Goal: Information Seeking & Learning: Learn about a topic

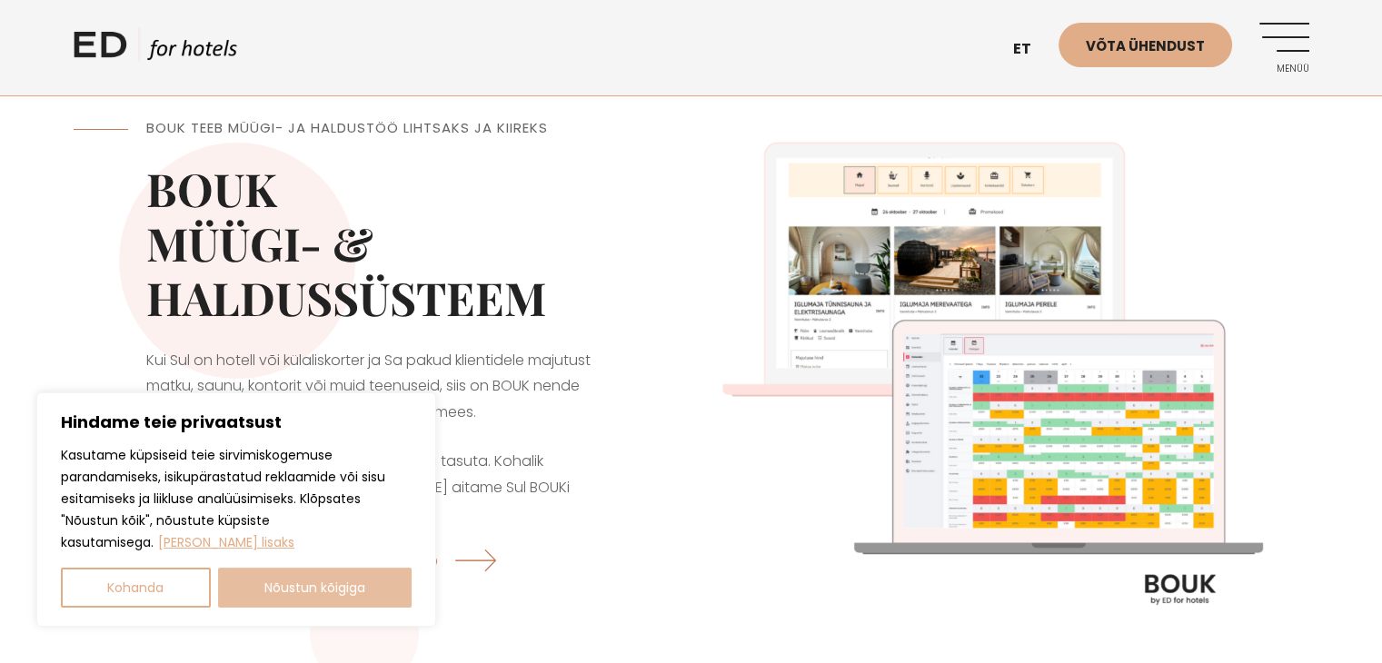
click at [314, 591] on button "Nõustun kõigiga" at bounding box center [315, 588] width 194 height 40
checkbox input "true"
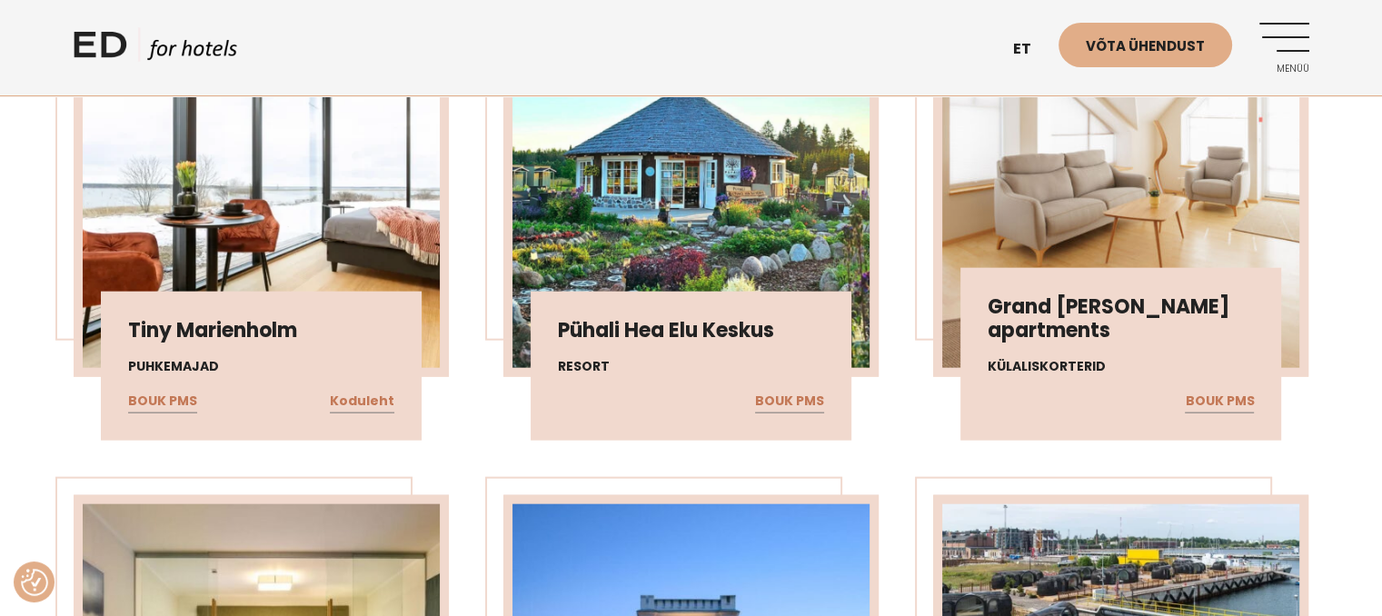
scroll to position [4136, 0]
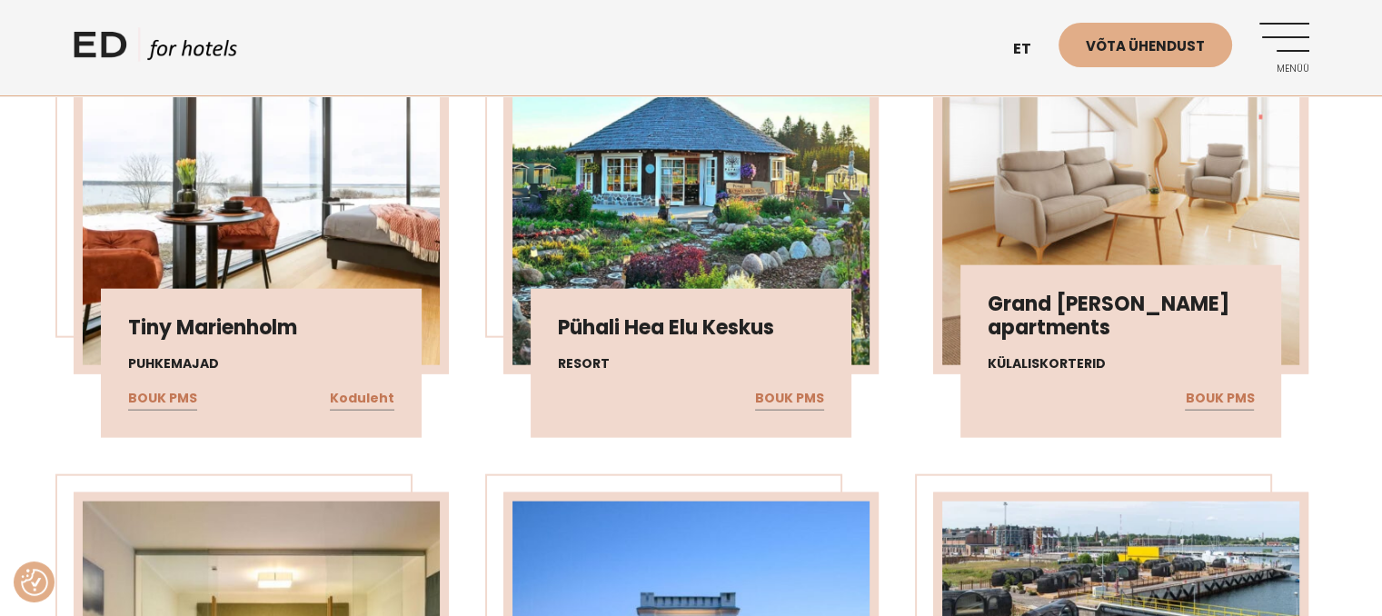
click at [1129, 225] on img at bounding box center [1120, 182] width 357 height 366
click at [1227, 387] on link "BOUK PMS" at bounding box center [1219, 399] width 69 height 24
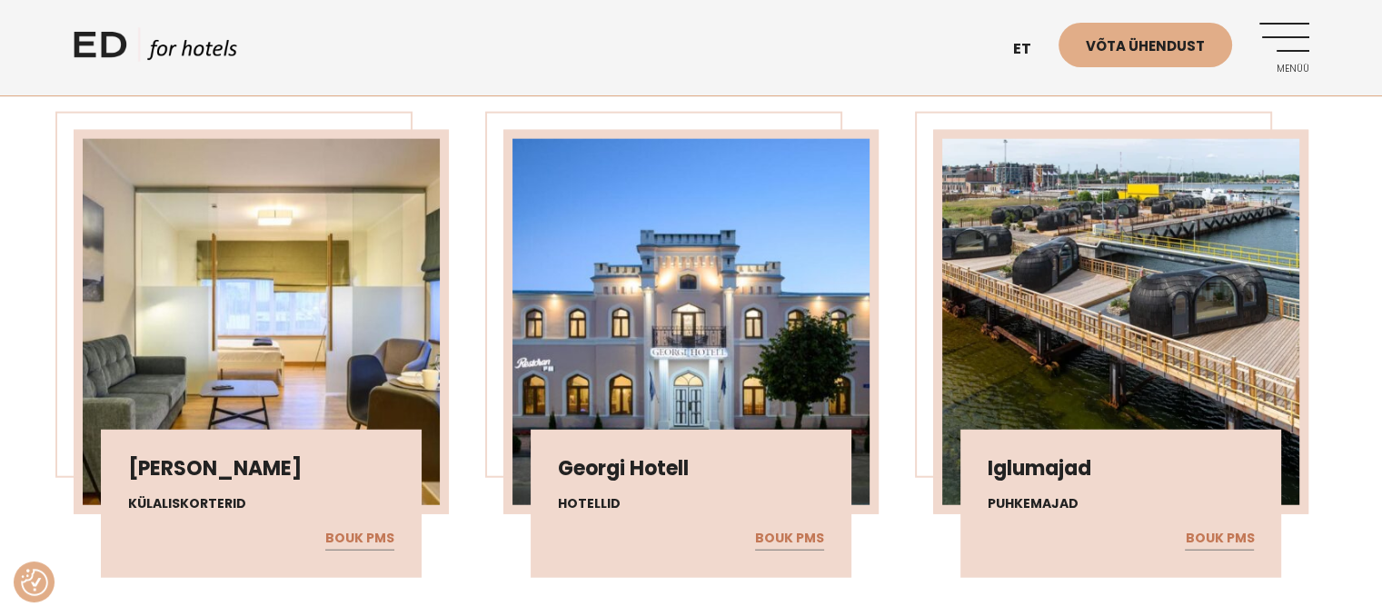
scroll to position [4495, 0]
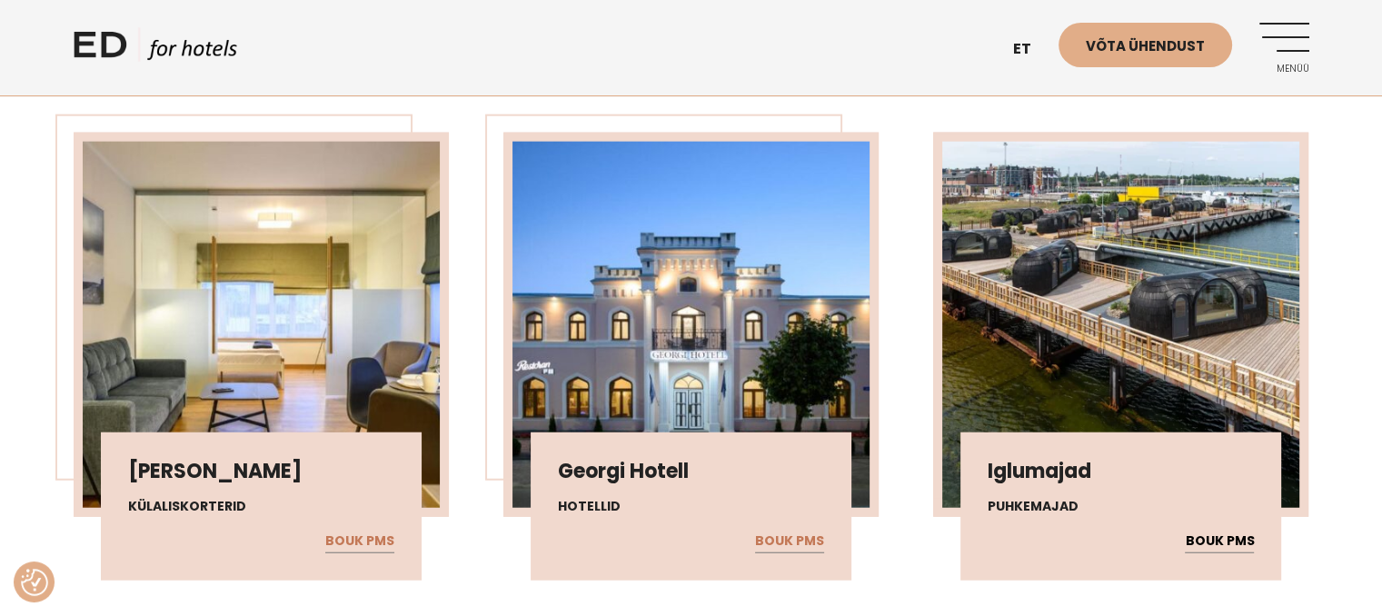
click at [1228, 530] on link "BOUK PMS" at bounding box center [1219, 542] width 69 height 24
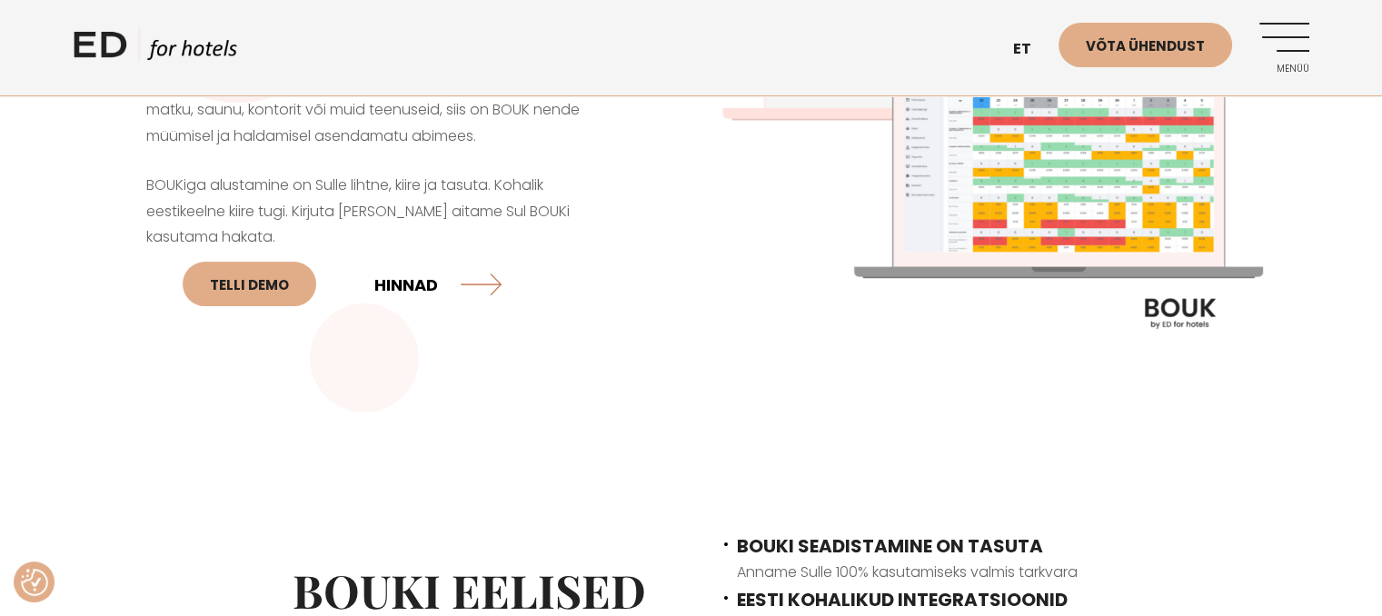
scroll to position [276, 0]
click at [411, 281] on link "HINNAD" at bounding box center [437, 284] width 127 height 48
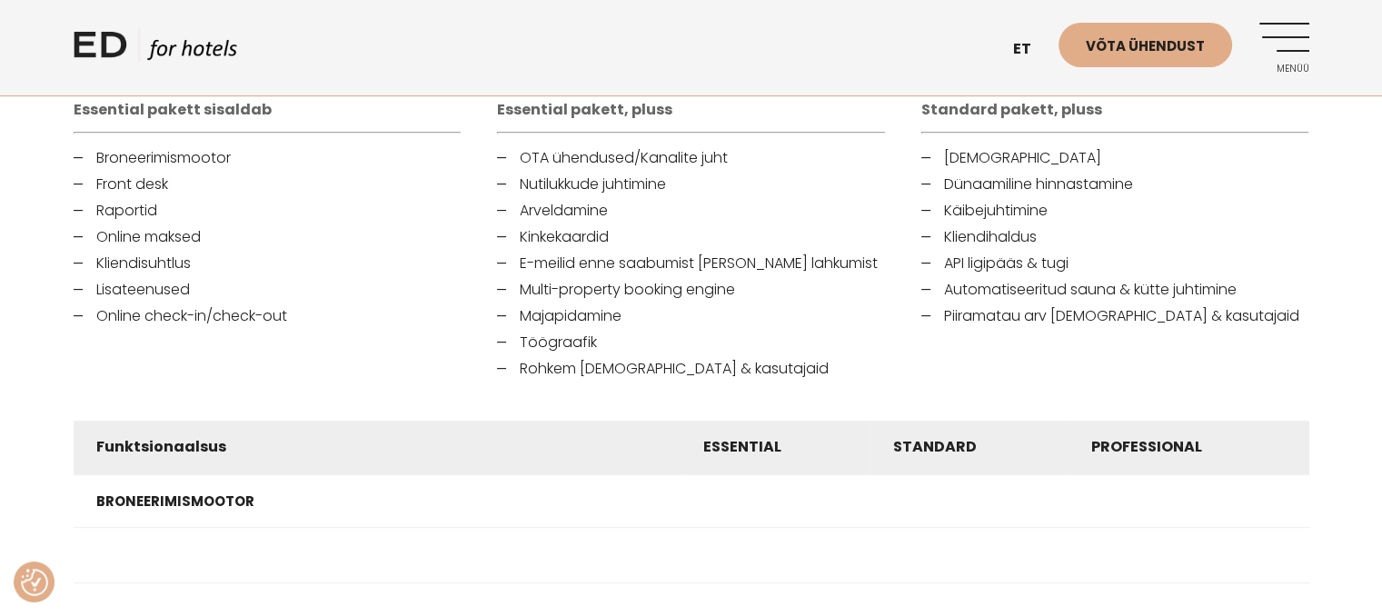
scroll to position [726, 0]
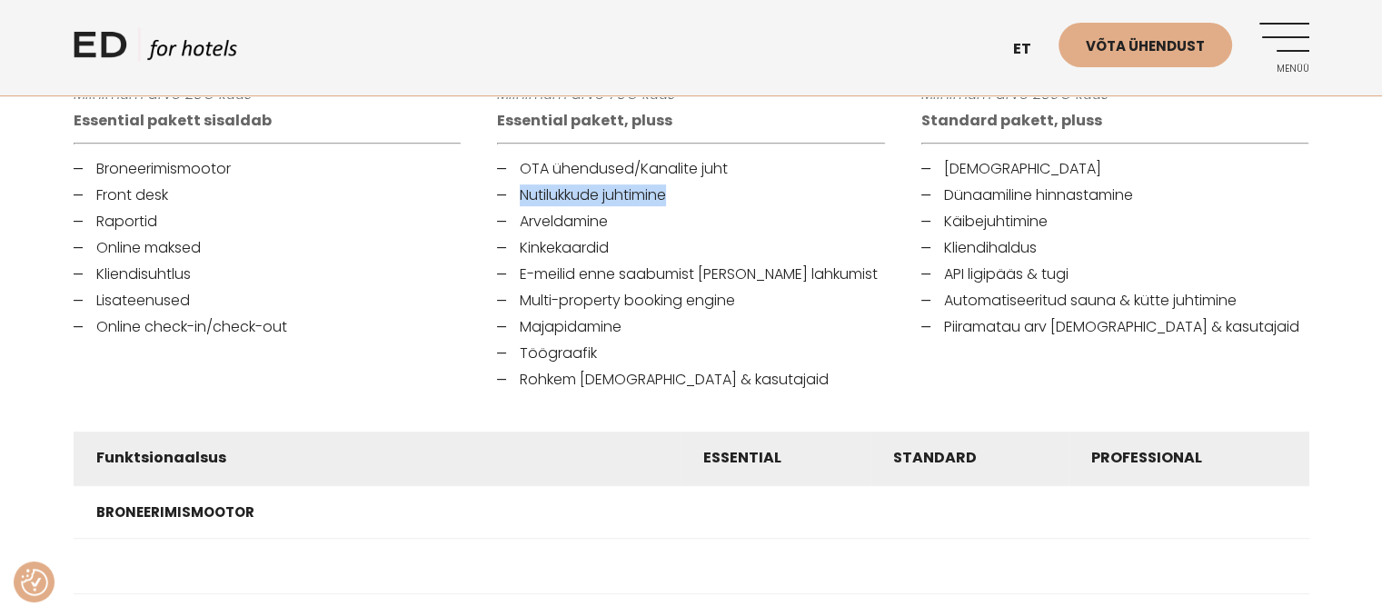
drag, startPoint x: 520, startPoint y: 194, endPoint x: 683, endPoint y: 197, distance: 163.6
click at [683, 197] on li "Nutilukkude juhtimine" at bounding box center [691, 195] width 388 height 22
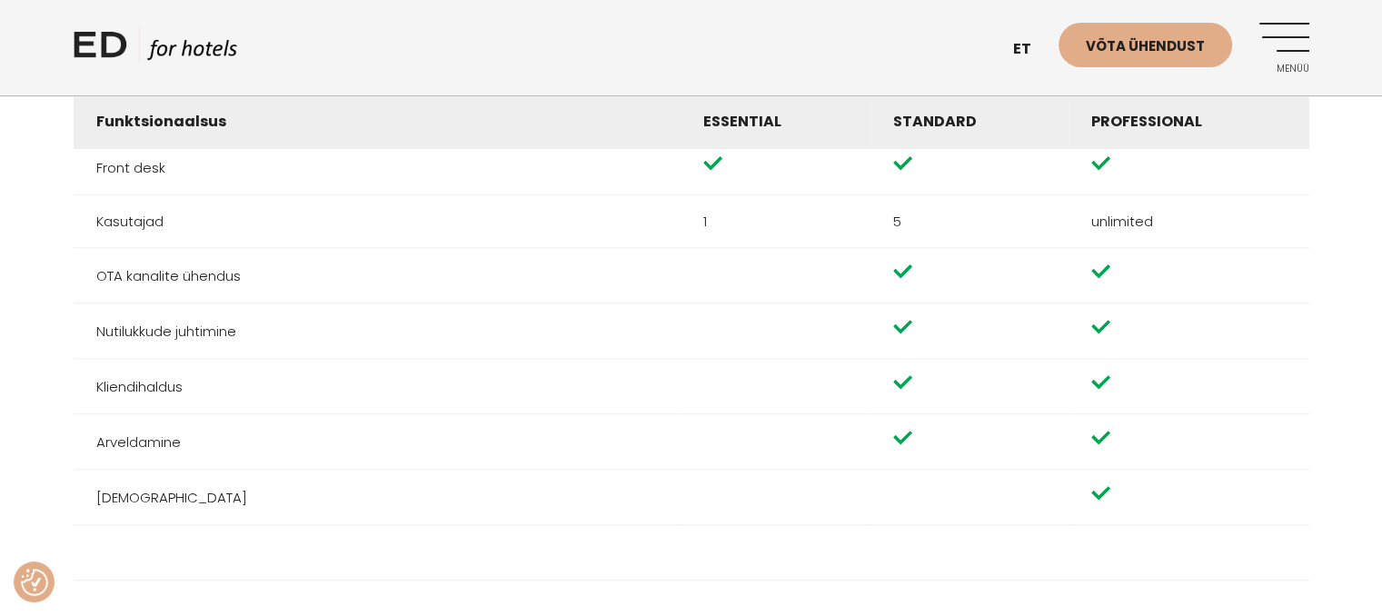
scroll to position [1901, 0]
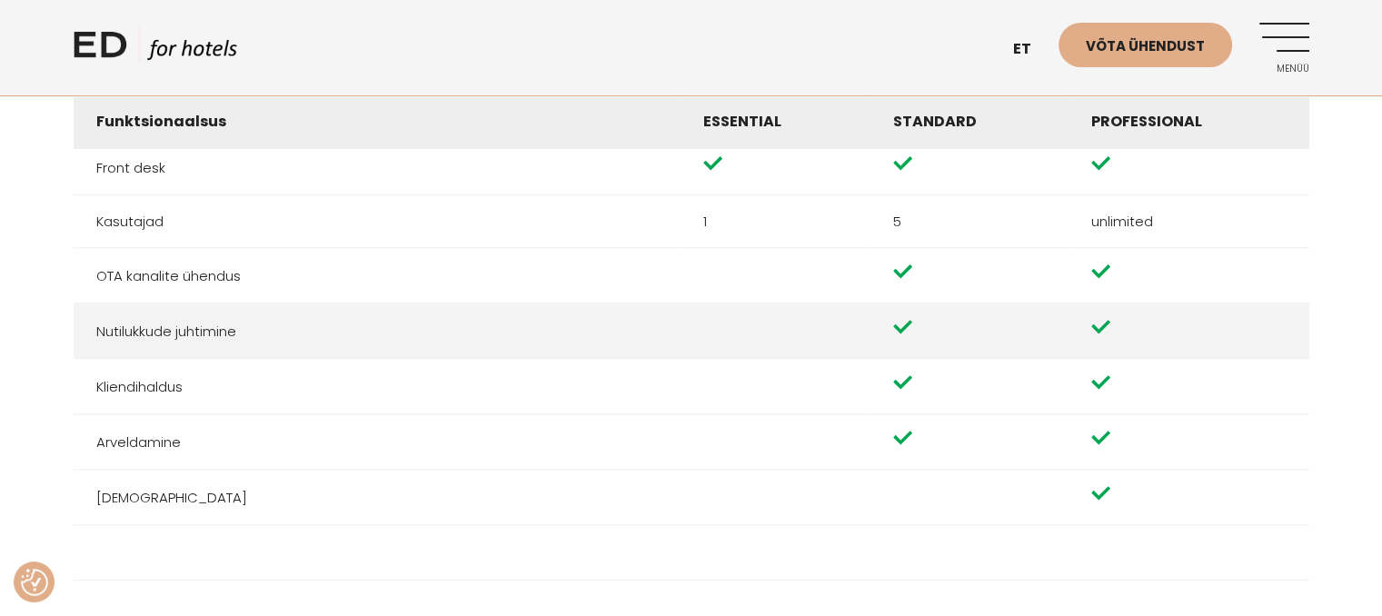
click at [716, 345] on td at bounding box center [776, 331] width 190 height 55
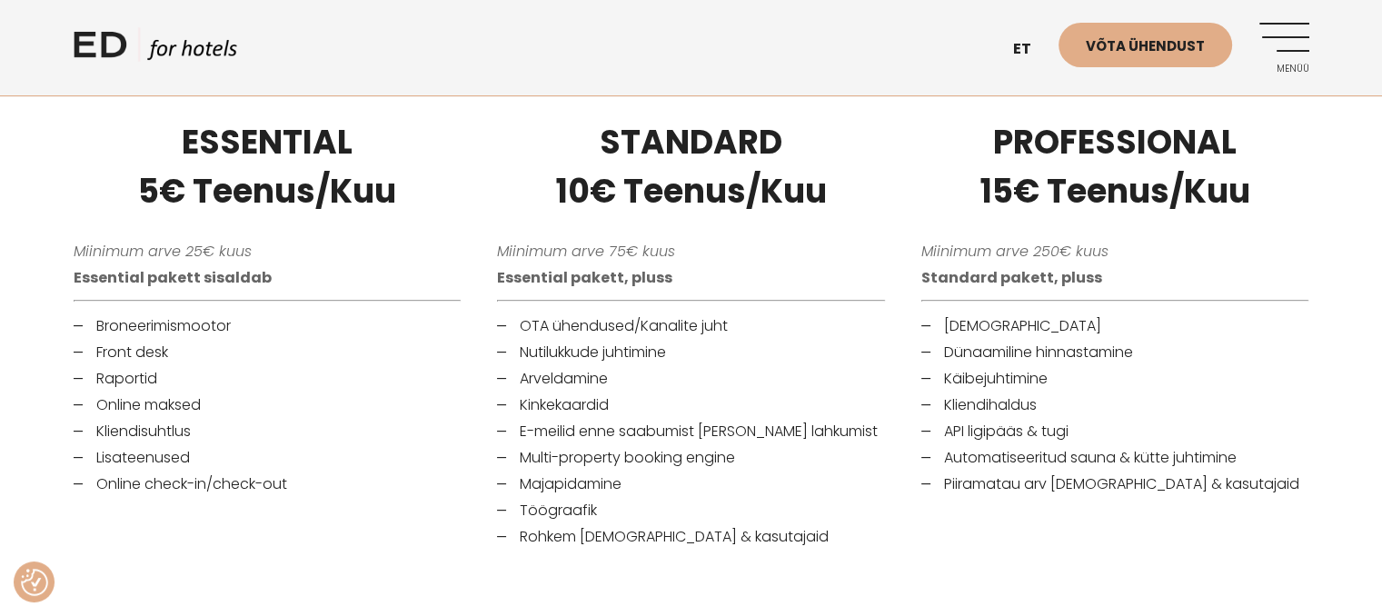
scroll to position [571, 0]
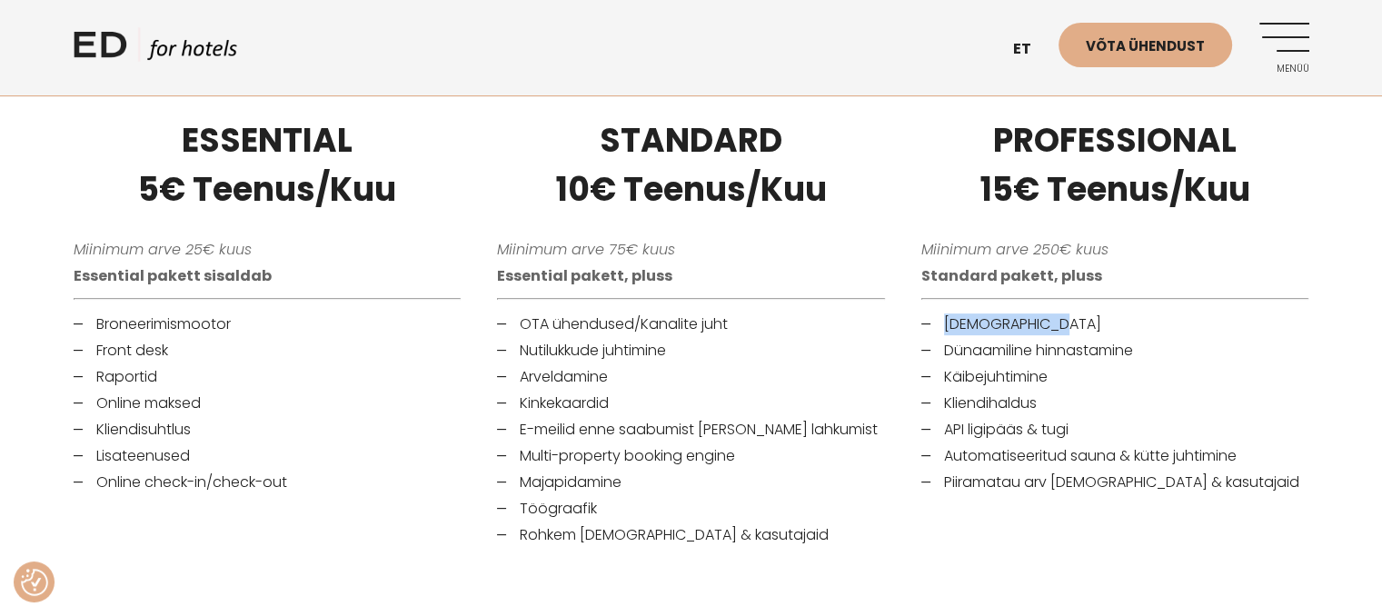
drag, startPoint x: 945, startPoint y: 328, endPoint x: 1075, endPoint y: 333, distance: 130.0
click at [1075, 333] on li "Raamatupidamine" at bounding box center [1115, 325] width 388 height 22
click at [1077, 506] on div "PROFESSIONAL 15€ Teenus/Kuu Miinimum arve 250€ kuus Standard pakett, pluss Raam…" at bounding box center [1115, 332] width 424 height 476
